Goal: Information Seeking & Learning: Learn about a topic

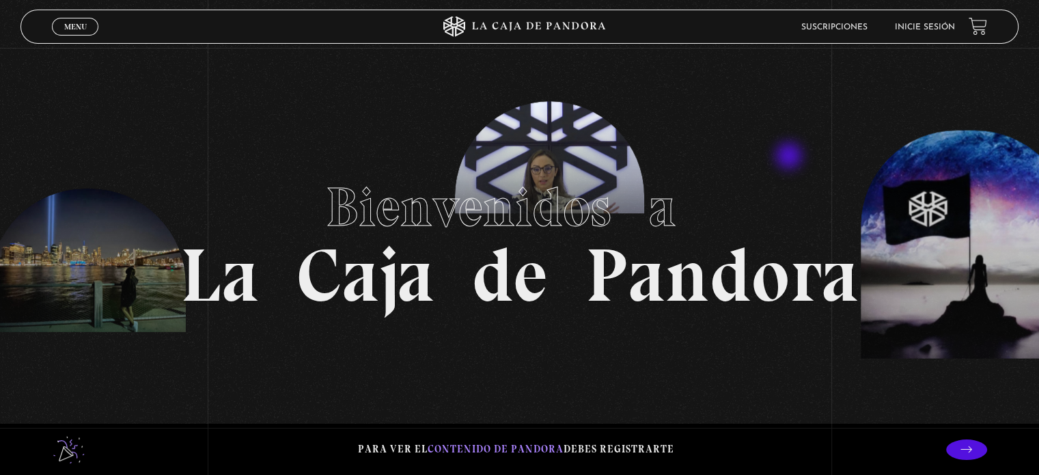
click at [790, 157] on section "Bienvenidos a La Caja de Pandora" at bounding box center [519, 237] width 1039 height 475
click at [948, 20] on li "Inicie sesión" at bounding box center [925, 26] width 60 height 21
click at [950, 26] on link "Inicie sesión" at bounding box center [925, 27] width 60 height 8
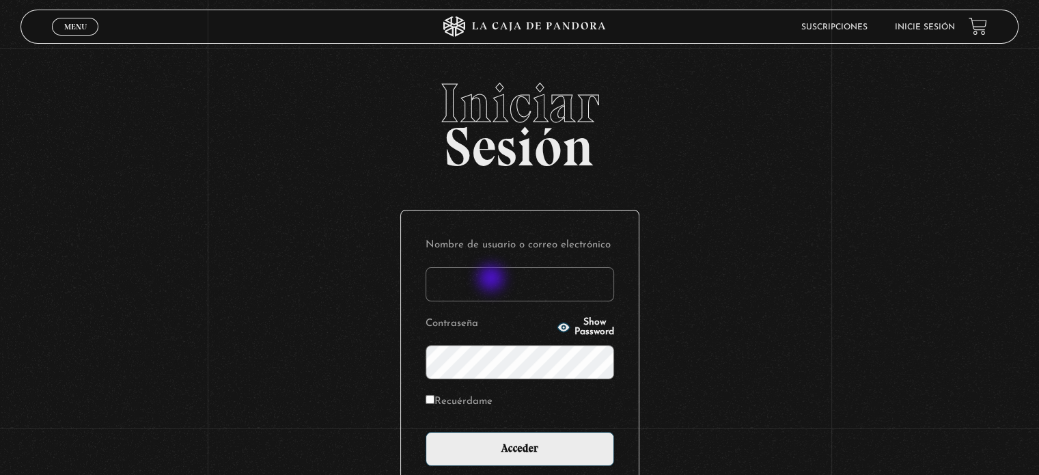
click at [493, 279] on input "Nombre de usuario o correo electrónico" at bounding box center [520, 284] width 189 height 34
type input "enitharrieta_10@hotmail.com"
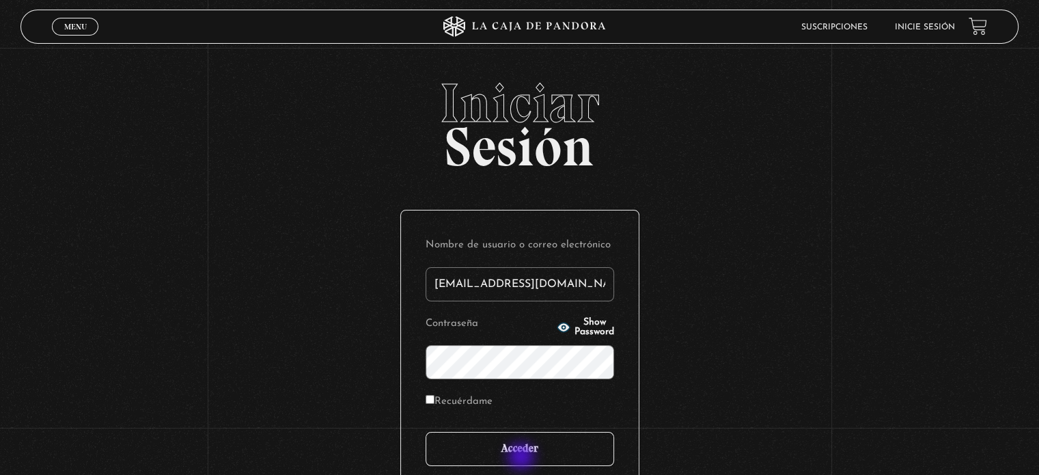
click at [523, 458] on input "Acceder" at bounding box center [520, 449] width 189 height 34
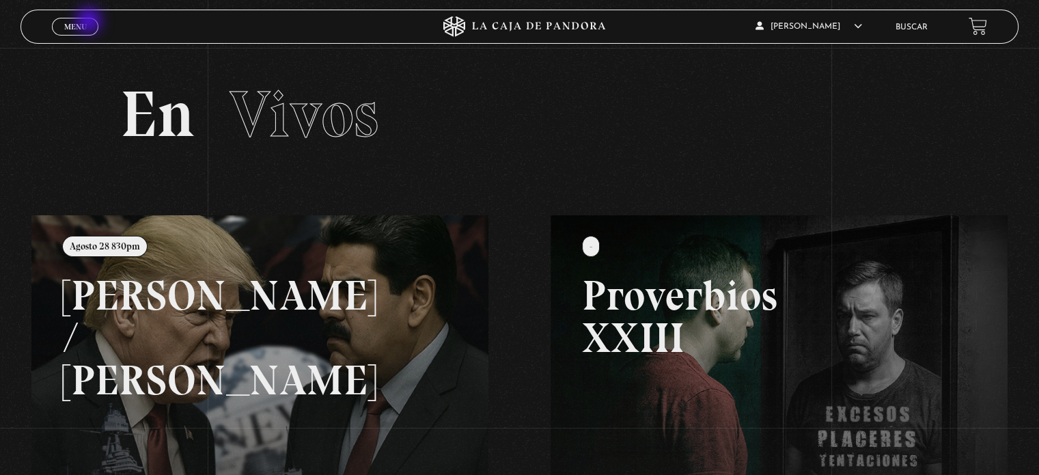
click at [90, 22] on link "Menu Cerrar" at bounding box center [75, 27] width 46 height 18
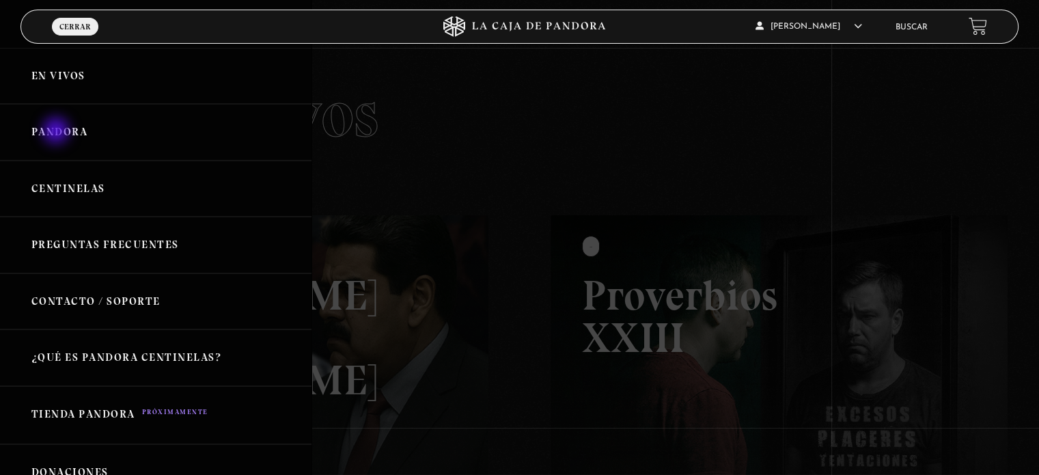
click at [57, 132] on link "Pandora" at bounding box center [156, 132] width 312 height 57
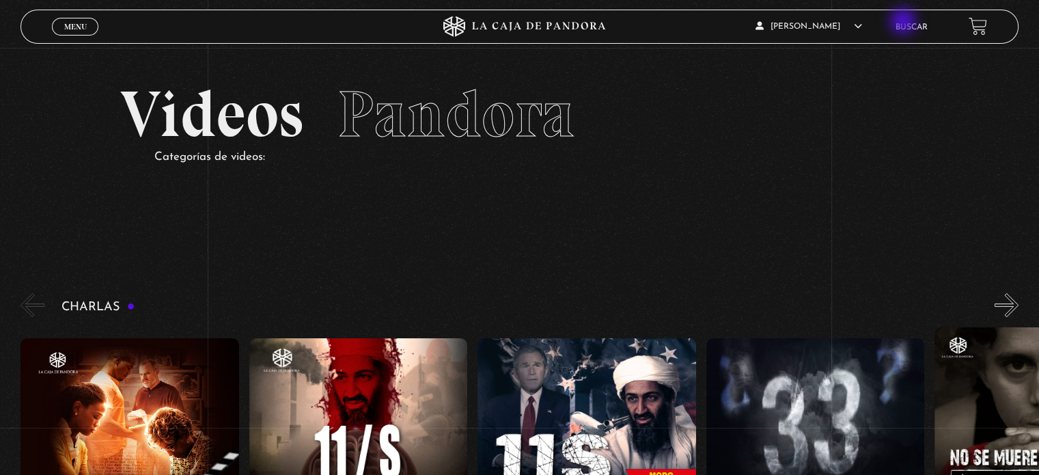
click at [906, 23] on link "Buscar" at bounding box center [912, 27] width 32 height 8
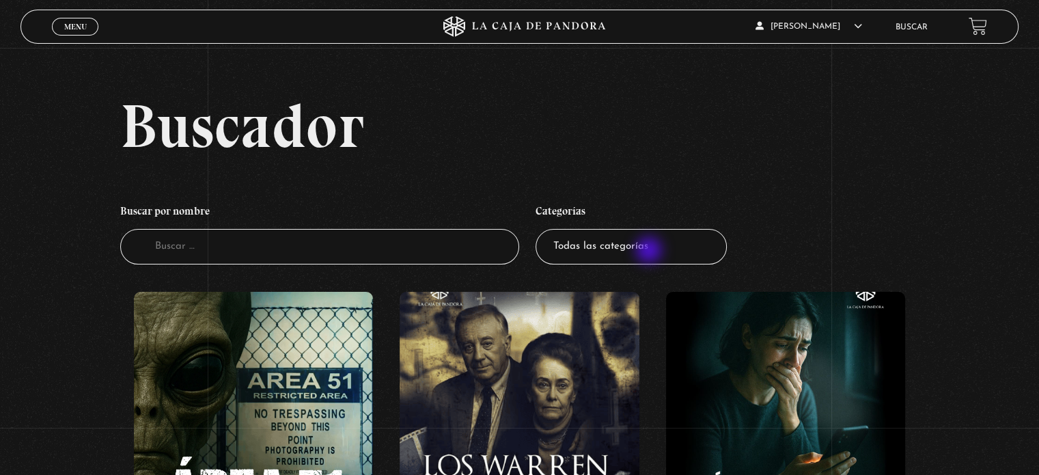
click at [650, 251] on select "Todas las categorías 11:11 Humanitario (1) Amo los [DATE] (2) Análisis de serie…" at bounding box center [631, 247] width 191 height 36
select select "pandora-bio"
click at [540, 229] on select "Todas las categorías 11:11 Humanitario (1) Amo los Lunes (2) Análisis de series…" at bounding box center [631, 247] width 191 height 36
click at [623, 242] on select "Todas las categorías 11:11 Humanitario (1) Amo los [DATE] (2) Análisis de serie…" at bounding box center [631, 247] width 191 height 36
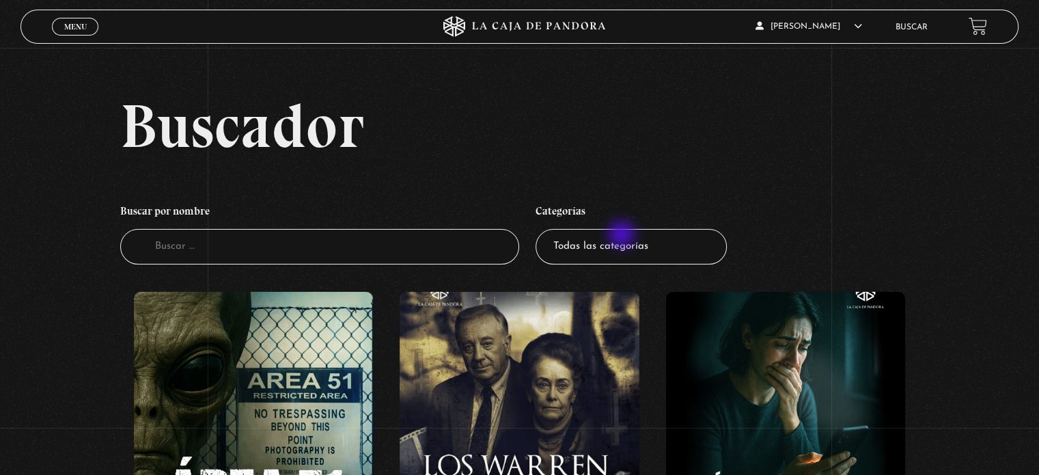
select select "pandora-bio"
click at [540, 229] on select "Todas las categorías 11:11 Humanitario (1) Amo los Lunes (2) Análisis de series…" at bounding box center [631, 247] width 191 height 36
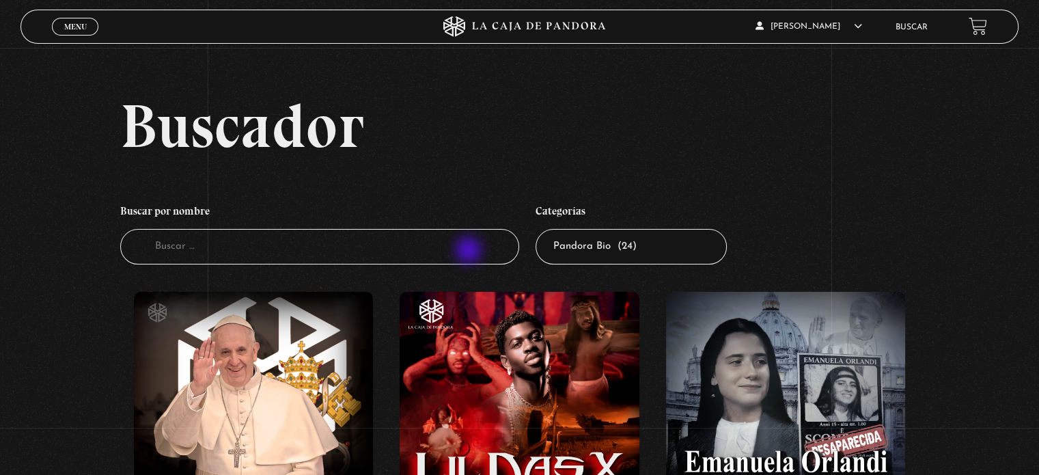
click at [471, 252] on input "Buscador" at bounding box center [319, 247] width 399 height 36
type input "[GEOGRAPHIC_DATA]"
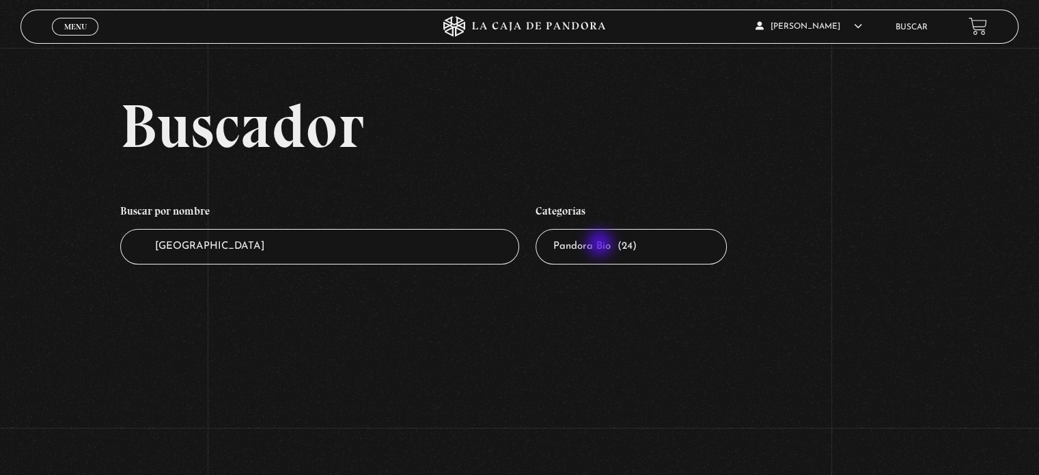
click at [601, 245] on select "Todas las categorías 11:11 Humanitario (1) Amo los [DATE] (2) Análisis de serie…" at bounding box center [631, 247] width 191 height 36
select select
click at [540, 229] on select "Todas las categorías 11:11 Humanitario (1) Amo los [DATE] (2) Análisis de serie…" at bounding box center [631, 247] width 191 height 36
click at [368, 260] on input "[GEOGRAPHIC_DATA]" at bounding box center [319, 247] width 399 height 36
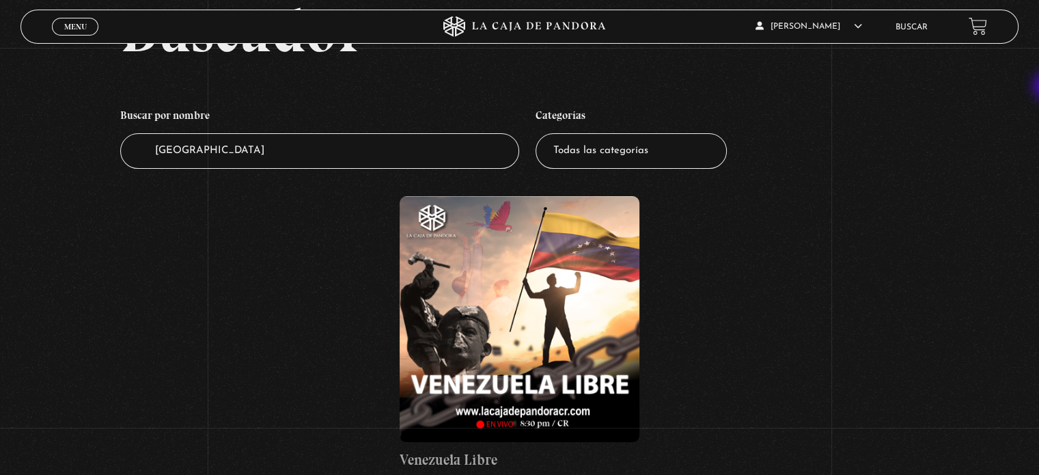
scroll to position [110, 0]
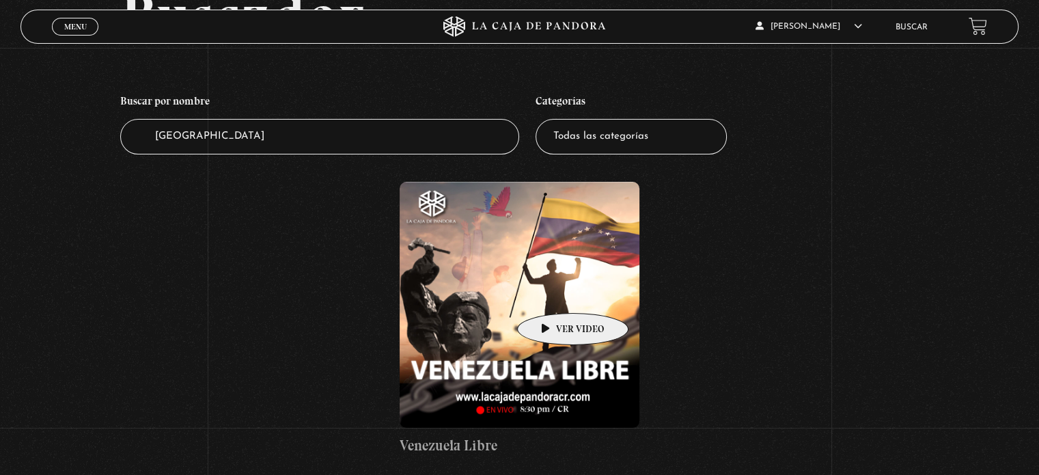
click at [551, 292] on figure at bounding box center [519, 305] width 239 height 246
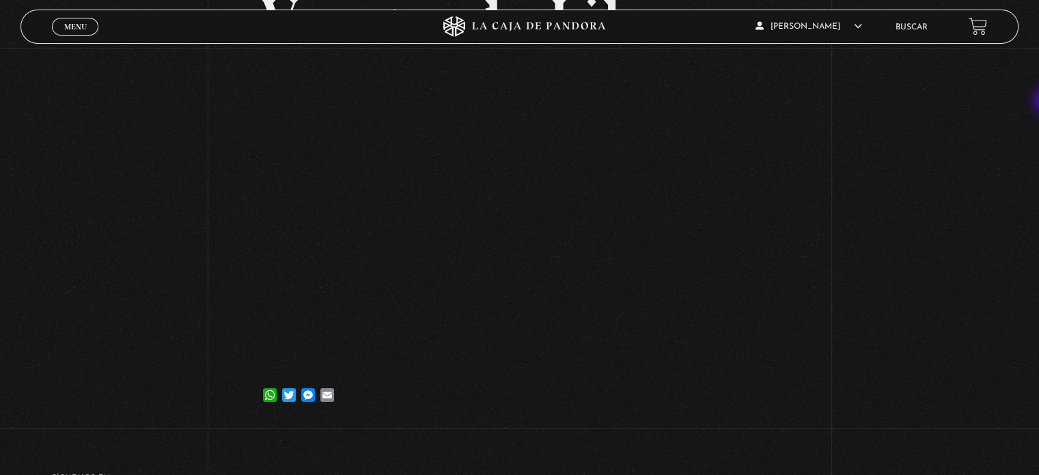
scroll to position [139, 0]
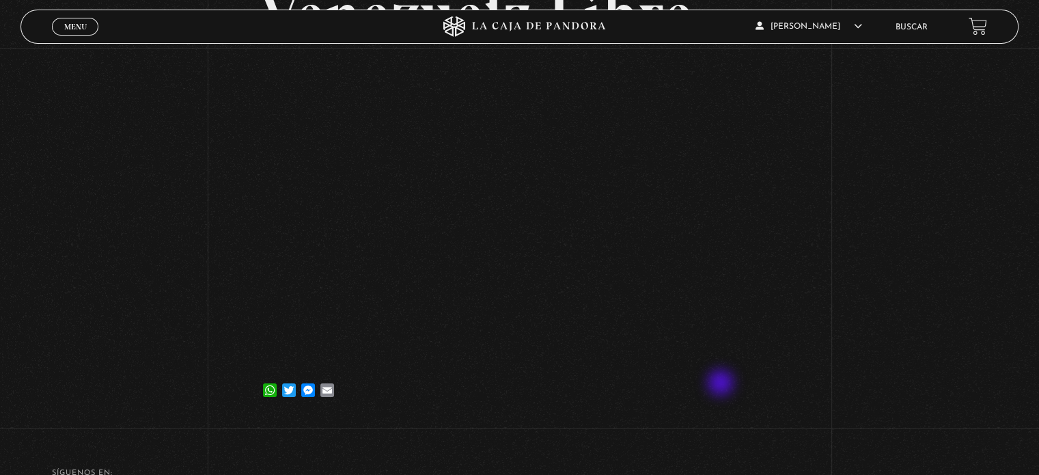
click at [722, 384] on div "WhatsApp Twitter Messenger Email" at bounding box center [519, 383] width 518 height 27
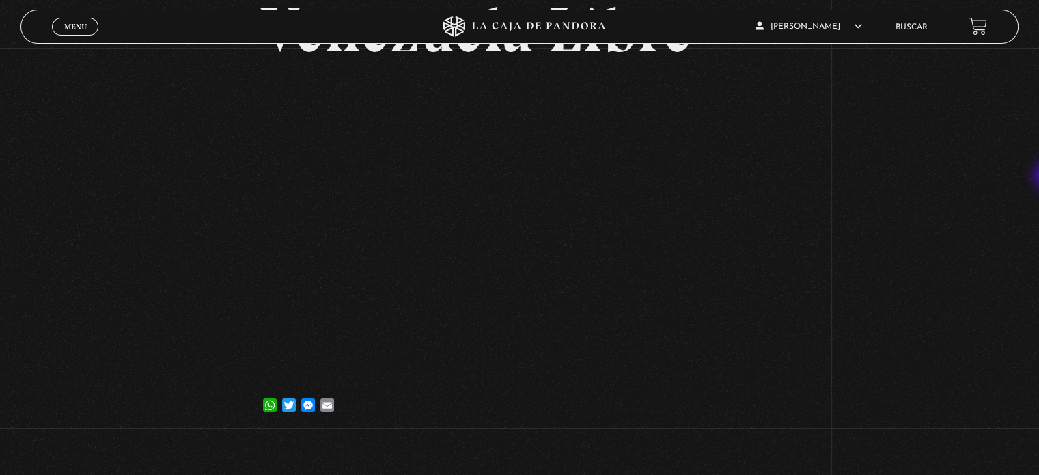
scroll to position [134, 0]
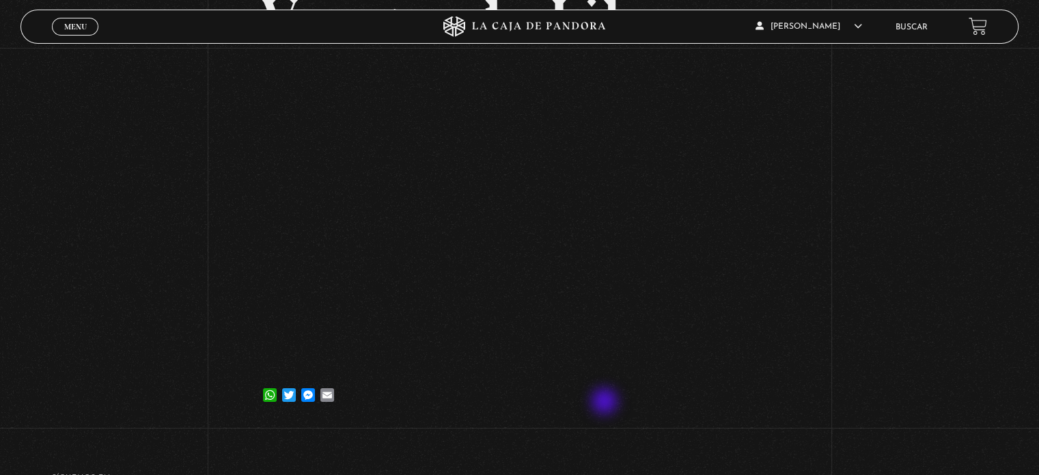
click at [609, 404] on article "14 agosto, 2024 Venezuela Libre WhatsApp Twitter Messenger Email" at bounding box center [519, 187] width 518 height 452
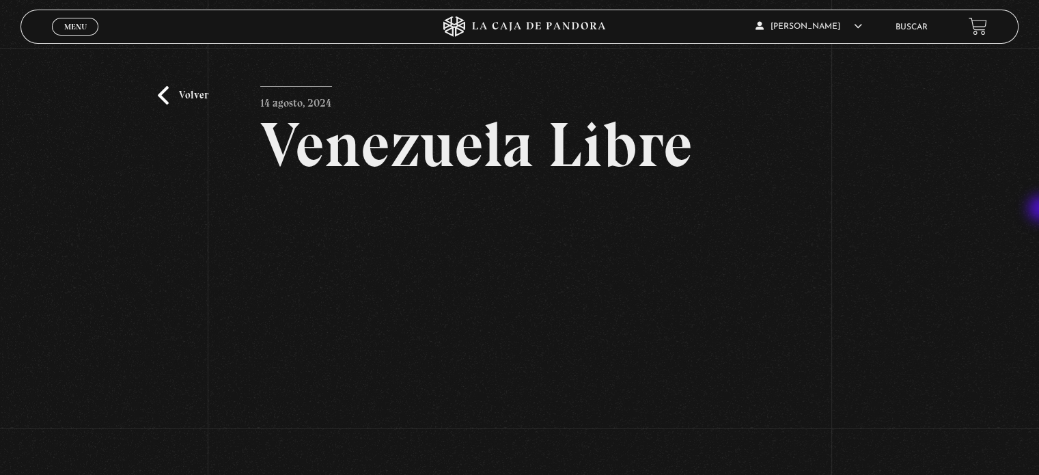
scroll to position [8, 0]
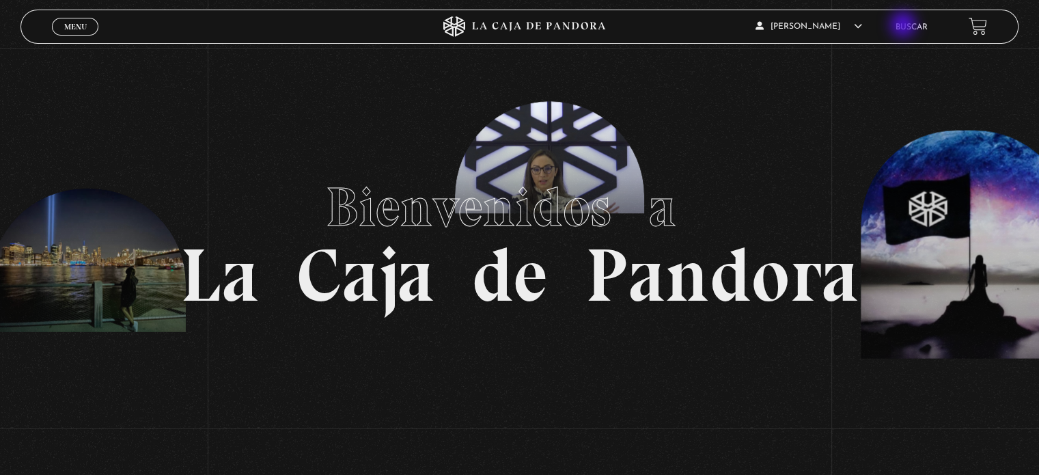
click at [904, 26] on link "Buscar" at bounding box center [912, 27] width 32 height 8
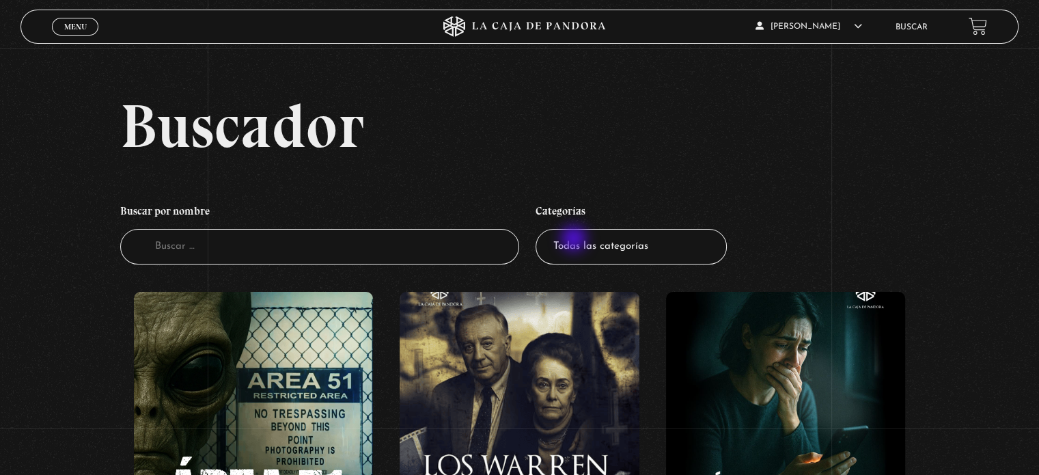
click at [575, 240] on select "Todas las categorías 11:11 Humanitario (1) Amo los Lunes (2) Análisis de series…" at bounding box center [631, 247] width 191 height 36
click at [452, 237] on input "Buscador" at bounding box center [319, 247] width 399 height 36
type input "trump"
click at [258, 240] on input "Buscador" at bounding box center [319, 247] width 399 height 36
type input "[PERSON_NAME]"
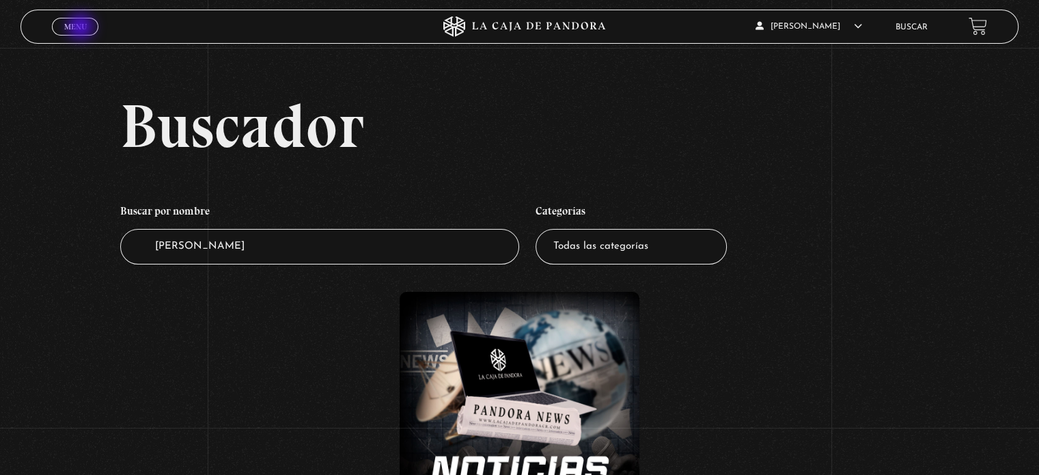
click at [81, 28] on span "Menu" at bounding box center [75, 27] width 23 height 8
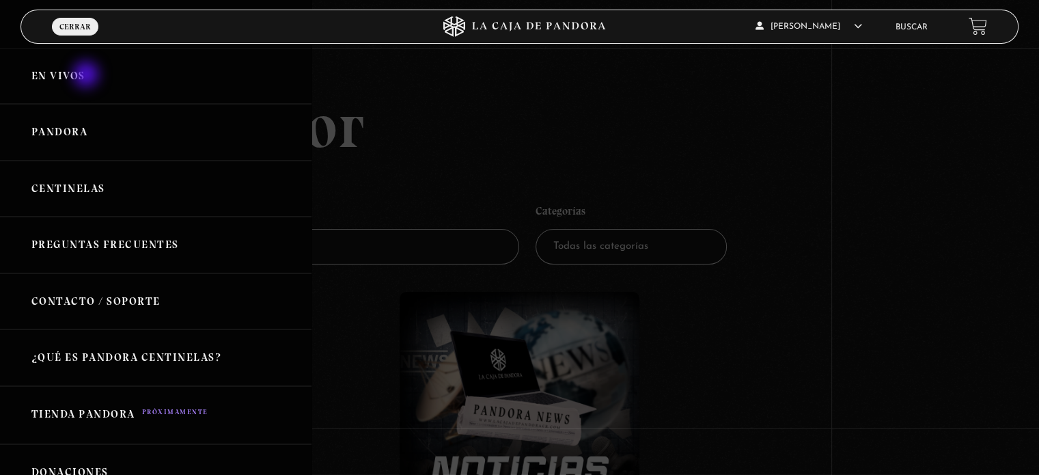
click at [87, 76] on link "En vivos" at bounding box center [156, 76] width 312 height 57
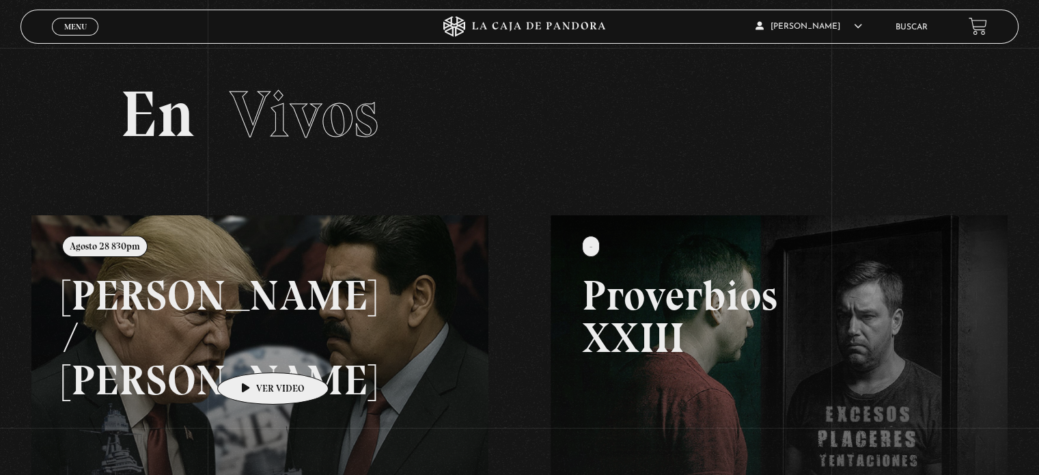
click at [249, 349] on link at bounding box center [550, 452] width 1039 height 475
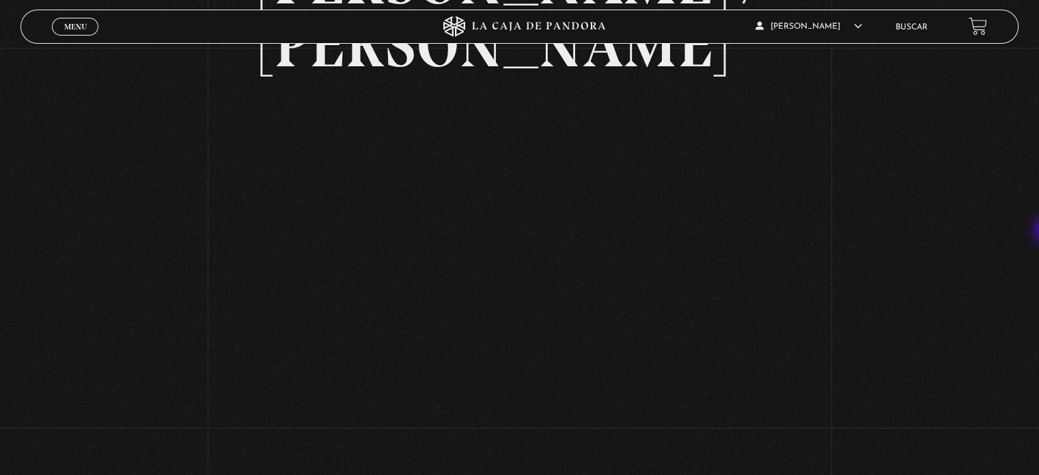
scroll to position [162, 0]
